Goal: Find specific page/section: Find specific page/section

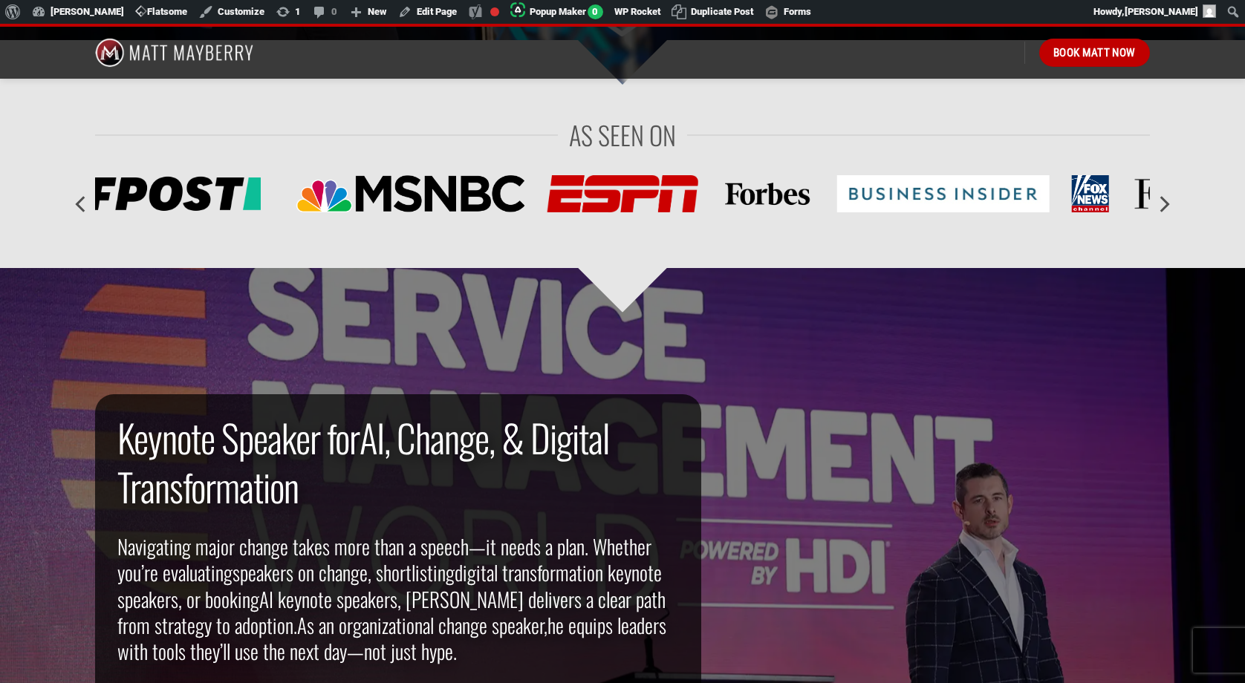
scroll to position [814, 0]
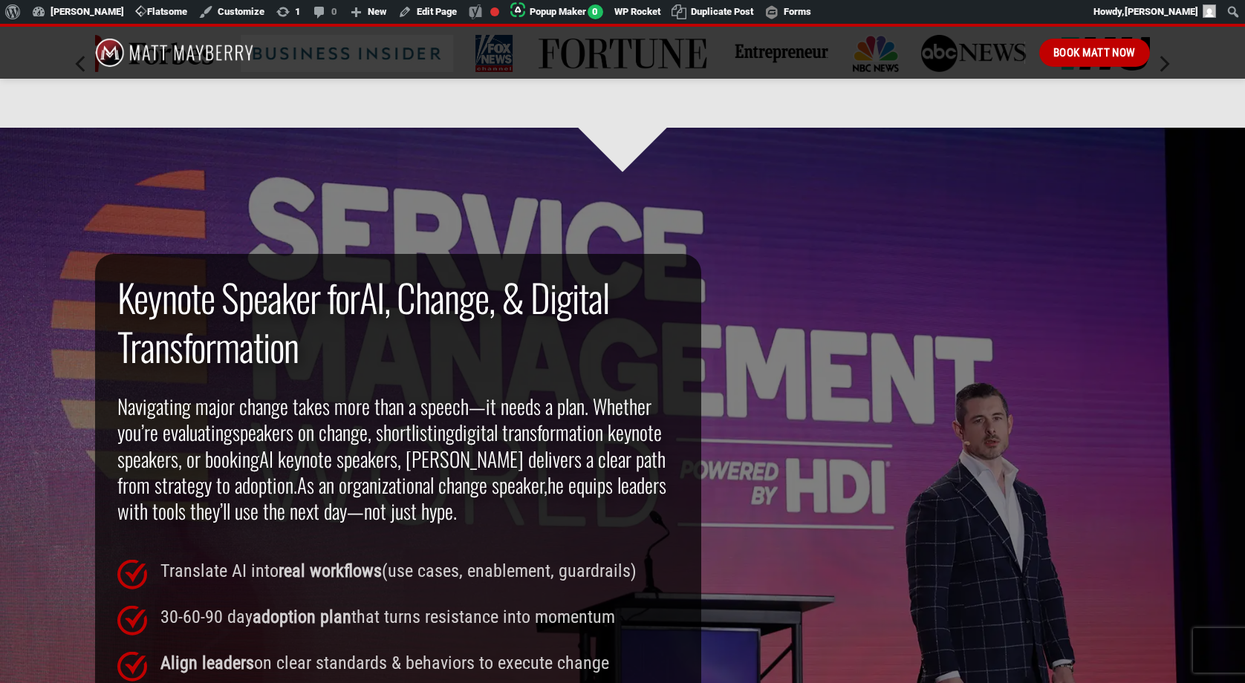
click at [325, 151] on div at bounding box center [622, 456] width 1245 height 742
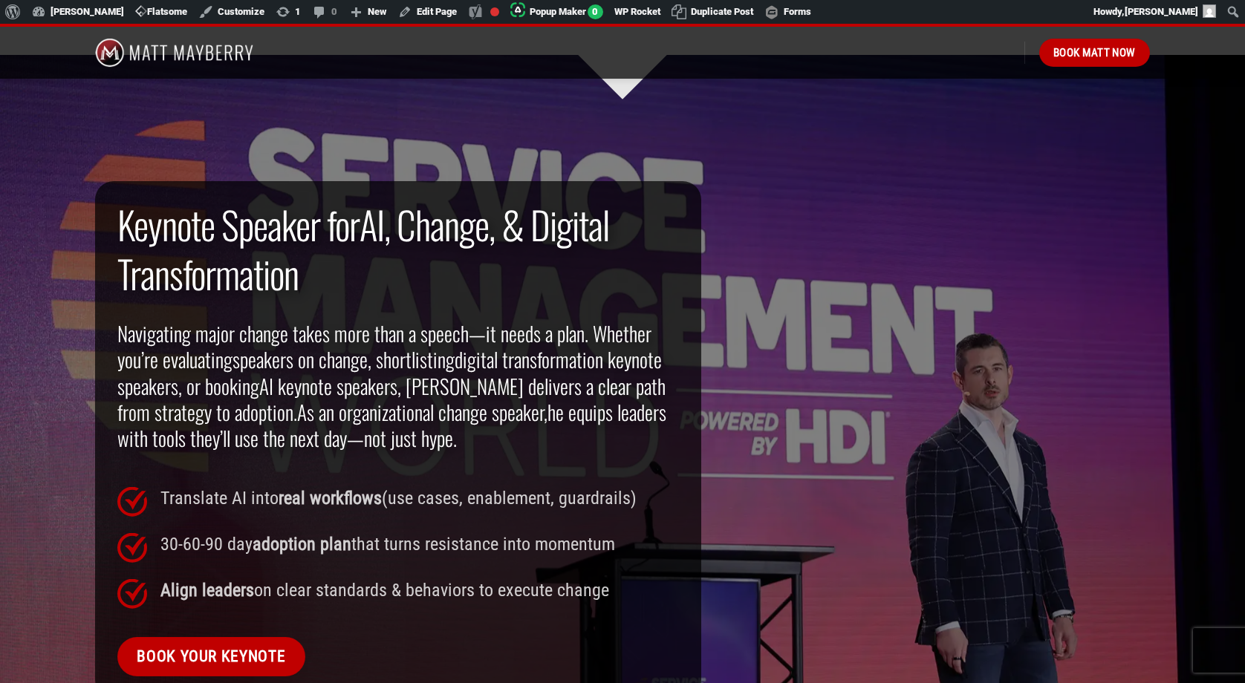
scroll to position [894, 0]
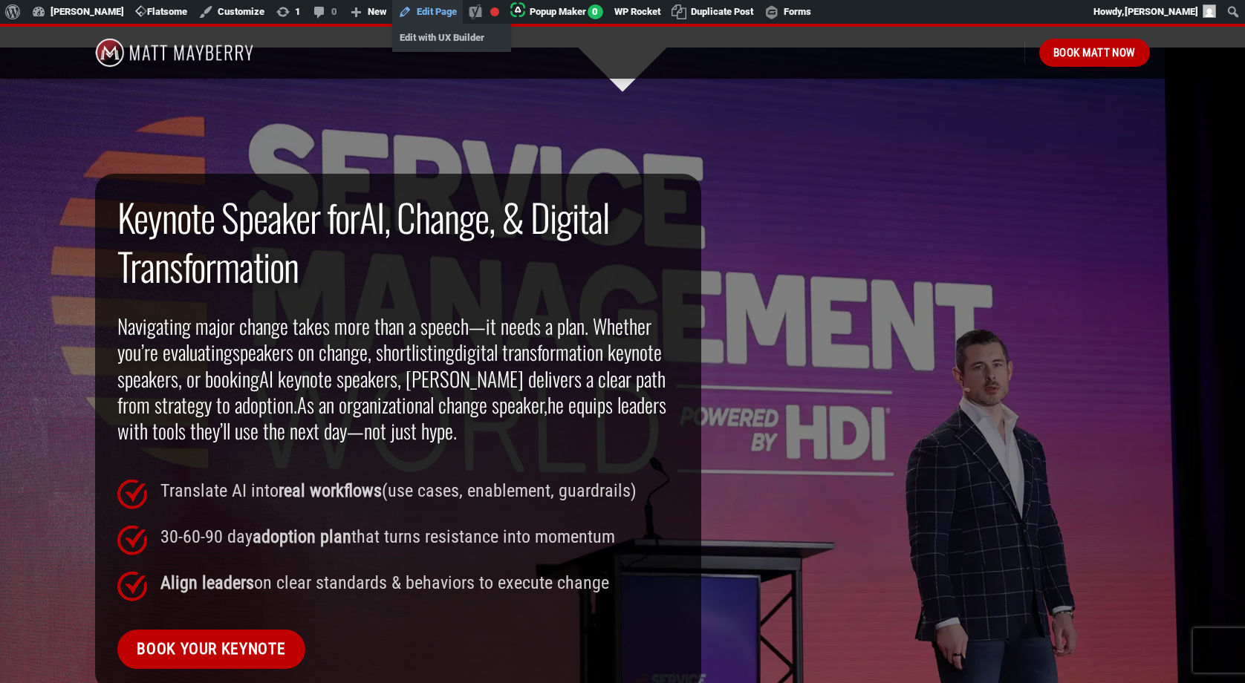
click at [426, 11] on link "Edit Page" at bounding box center [427, 12] width 71 height 24
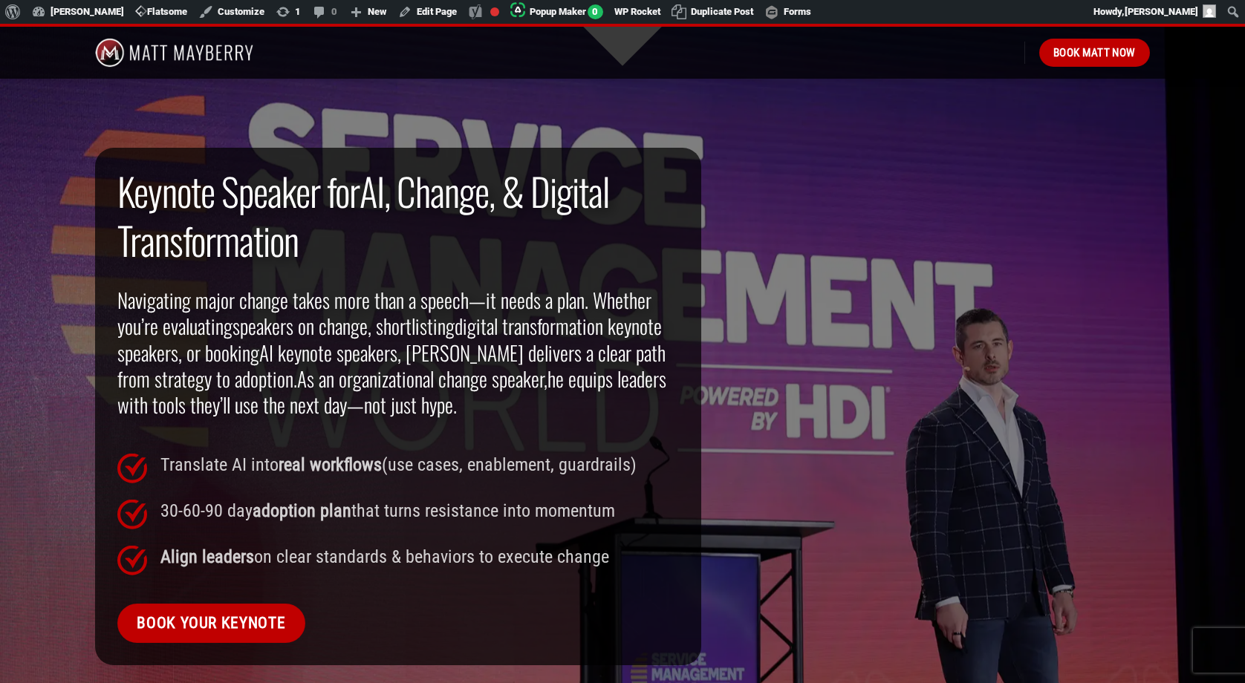
scroll to position [928, 0]
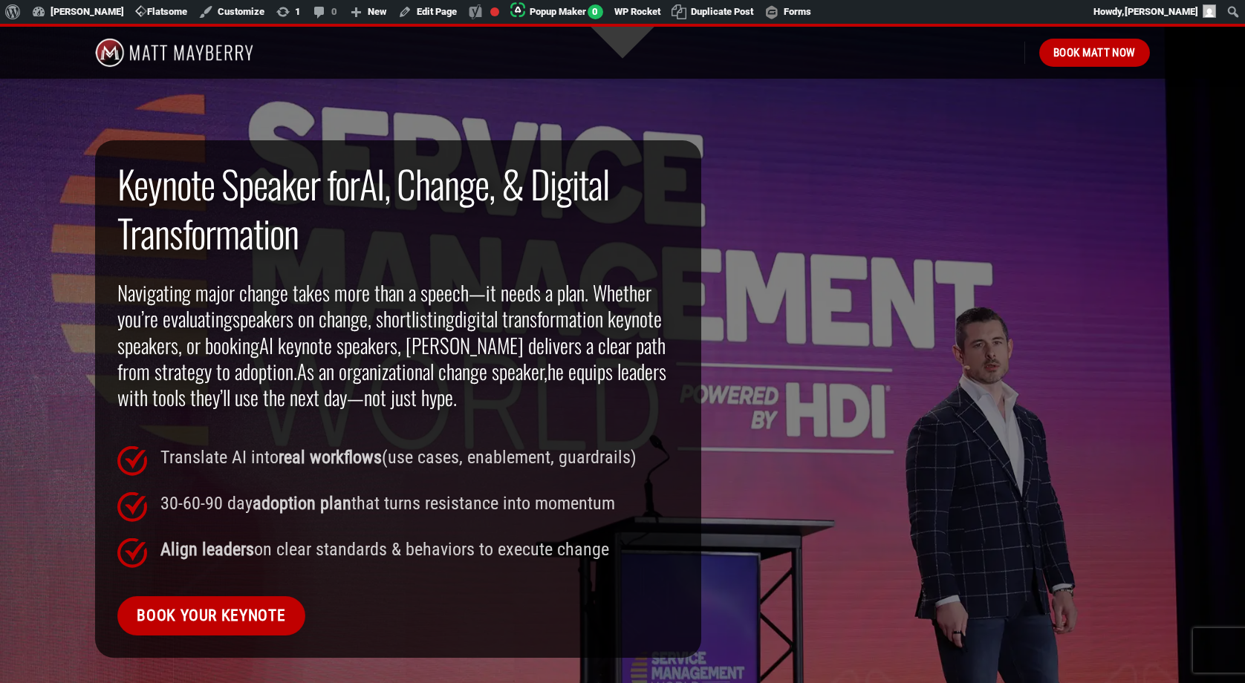
drag, startPoint x: 608, startPoint y: 553, endPoint x: 117, endPoint y: 178, distance: 617.3
click at [117, 178] on div "Keynote Speaker for AI, Change, & Digital Transformation Navigating major chang…" at bounding box center [398, 398] width 584 height 478
copy div "Keynote Speaker for AI, Change, & Digital Transformation Navigating major chang…"
click at [428, 43] on link "Edit with UX Builder" at bounding box center [451, 37] width 119 height 19
